Goal: Find specific page/section: Find specific page/section

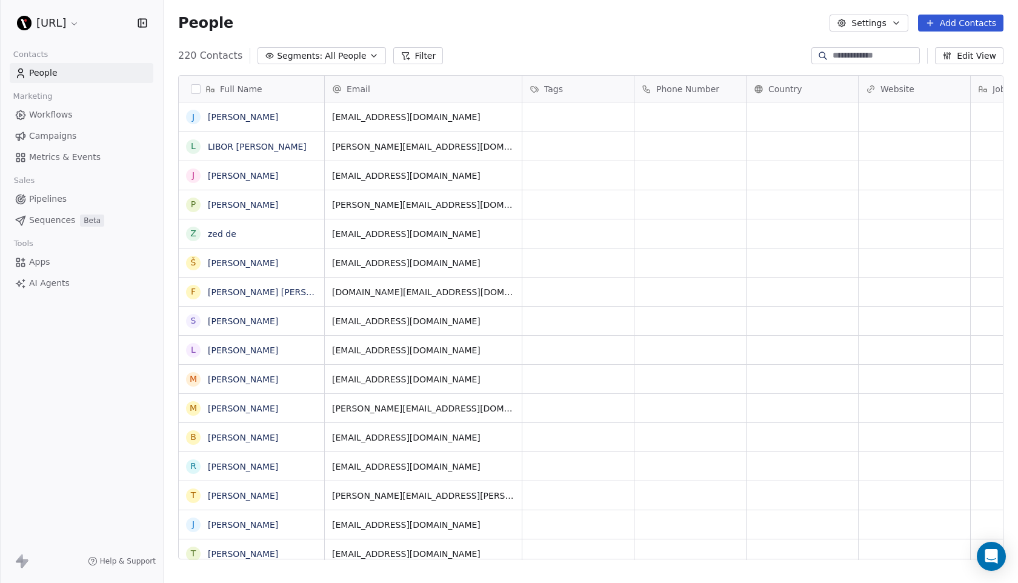
click at [73, 118] on link "Workflows" at bounding box center [82, 115] width 144 height 20
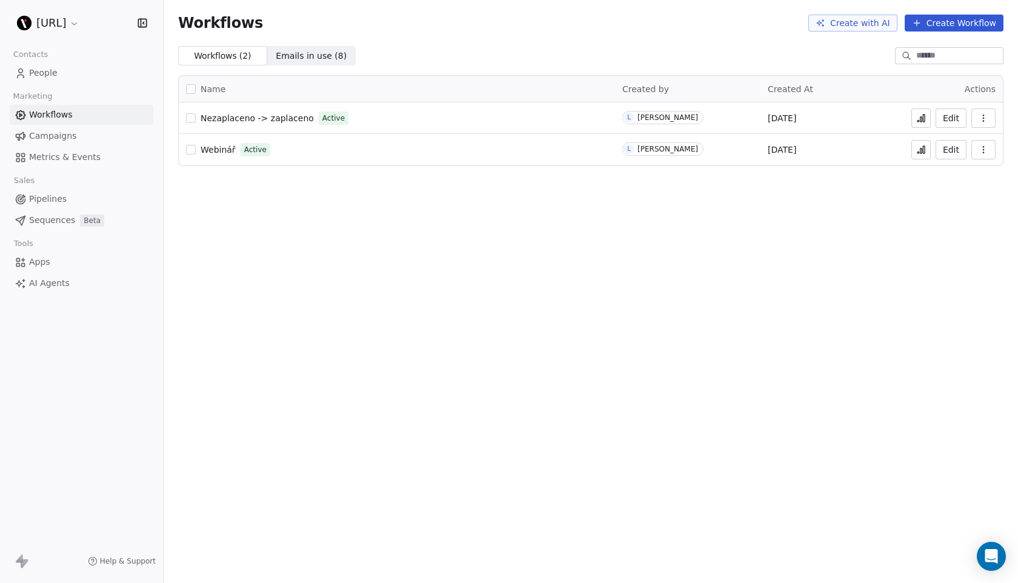
click at [219, 150] on span "Webinář" at bounding box center [218, 150] width 35 height 10
